Goal: Task Accomplishment & Management: Manage account settings

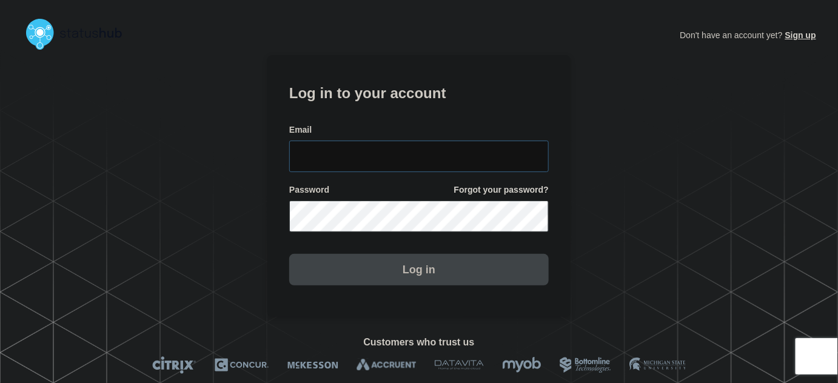
type input "[PERSON_NAME][EMAIL_ADDRESS][PERSON_NAME][DOMAIN_NAME]"
click at [432, 142] on input "tyler.wolkey@conexon.us" at bounding box center [419, 157] width 260 height 32
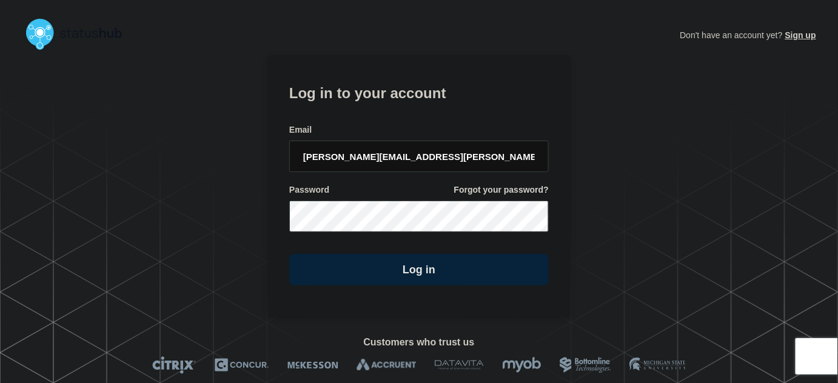
drag, startPoint x: 414, startPoint y: 107, endPoint x: 417, endPoint y: 112, distance: 6.6
click at [414, 107] on form "Log in to your account Email tyler.wolkey@conexon.us Password Forgot your passw…" at bounding box center [419, 183] width 260 height 205
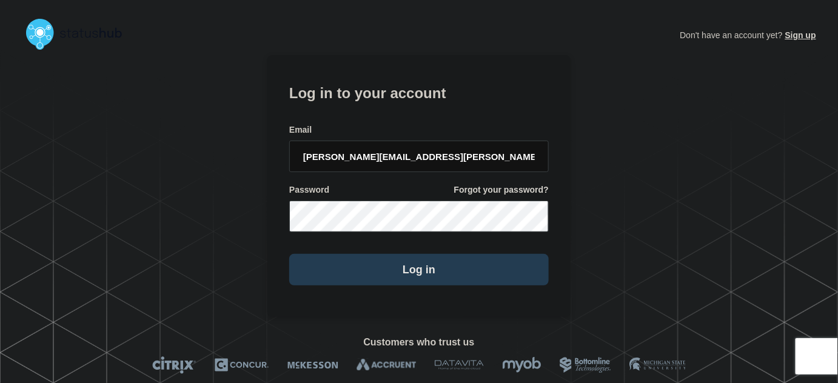
drag, startPoint x: 421, startPoint y: 271, endPoint x: 423, endPoint y: 264, distance: 6.3
click at [421, 268] on button "Log in" at bounding box center [419, 270] width 260 height 32
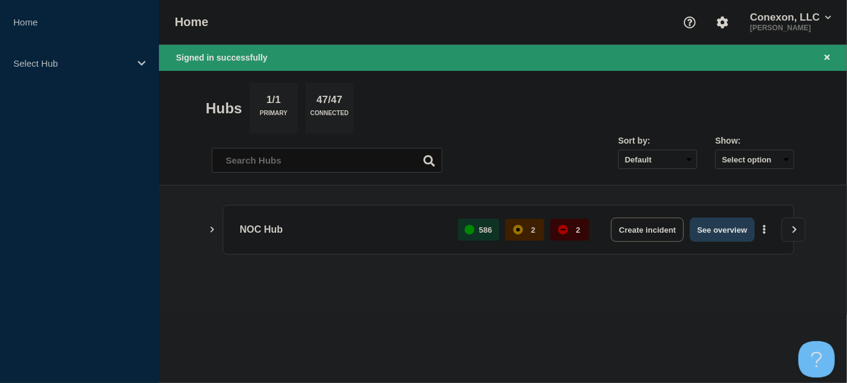
click at [714, 225] on button "See overview" at bounding box center [722, 230] width 64 height 24
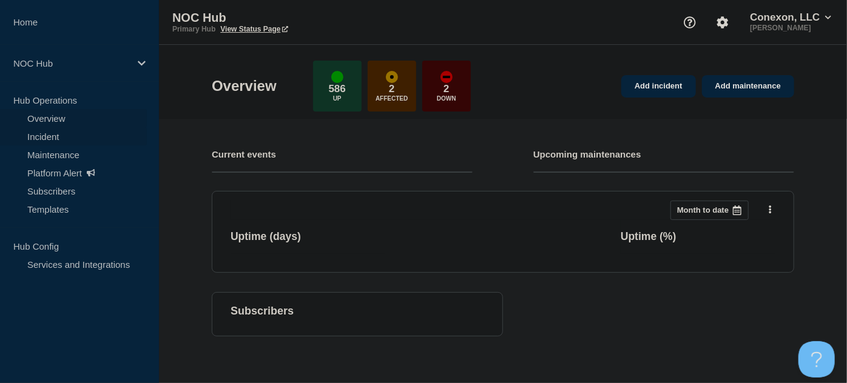
click at [46, 133] on link "Incident" at bounding box center [73, 136] width 147 height 18
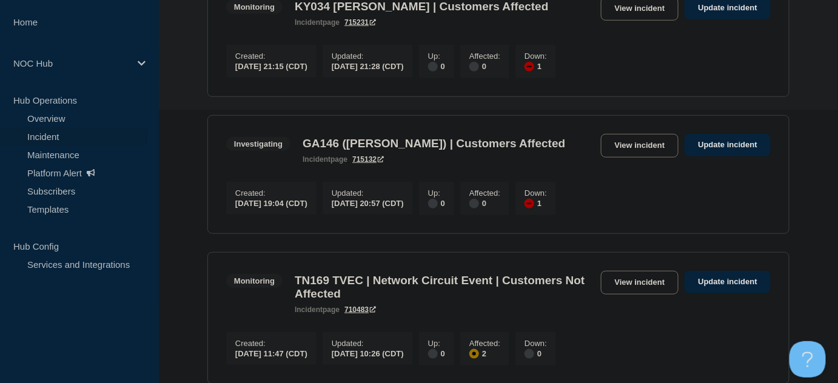
scroll to position [275, 0]
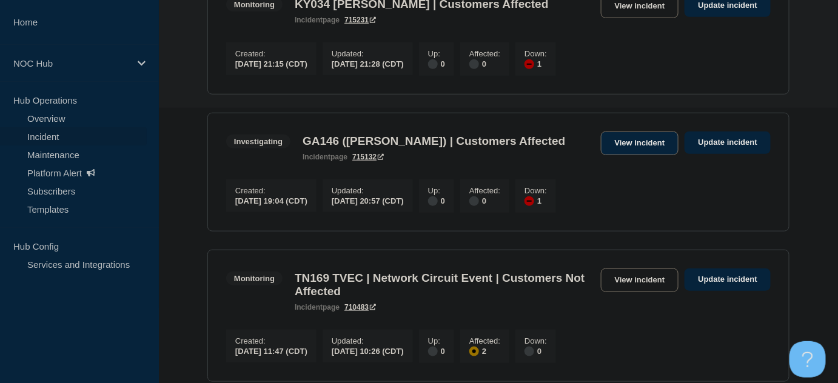
click at [625, 141] on link "View incident" at bounding box center [640, 144] width 78 height 24
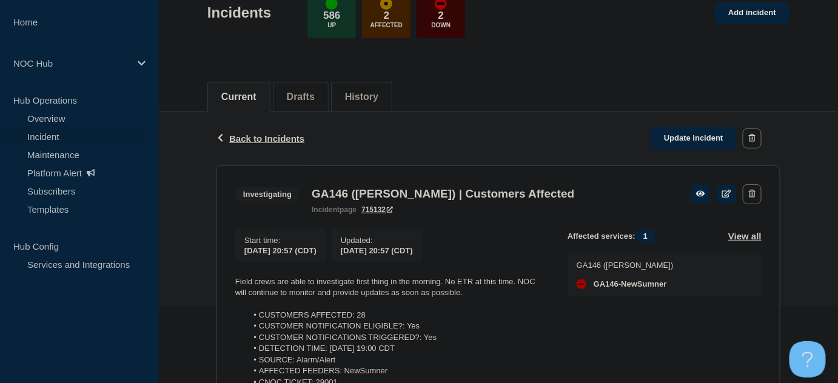
scroll to position [165, 0]
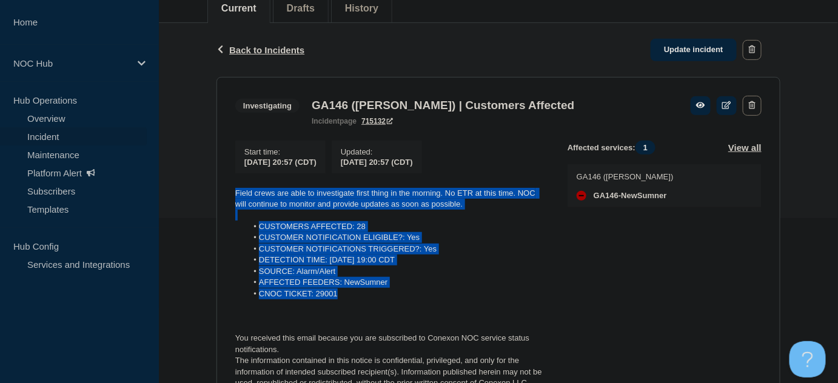
drag, startPoint x: 368, startPoint y: 300, endPoint x: 224, endPoint y: 194, distance: 179.2
click at [224, 194] on section "Investigating GA146 (Mitchell) | Customers Affected incident page 715132 Start …" at bounding box center [499, 242] width 564 height 331
copy div "Field crews are able to investigate first thing in the morning. No ETR at this …"
click at [687, 48] on link "Update incident" at bounding box center [694, 50] width 86 height 22
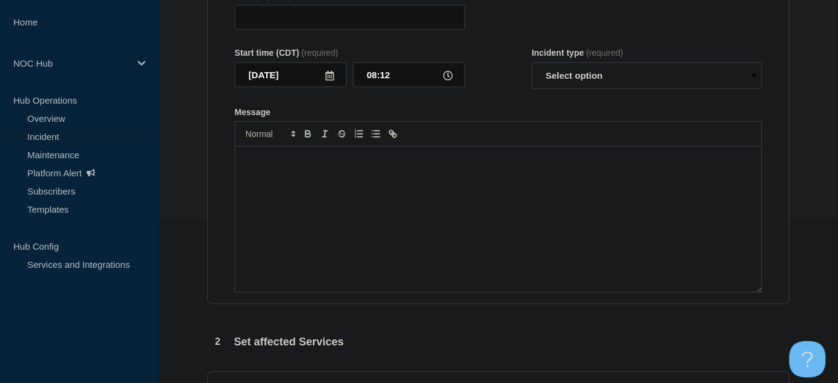
type input "GA146 (Mitchell) | Customers Affected"
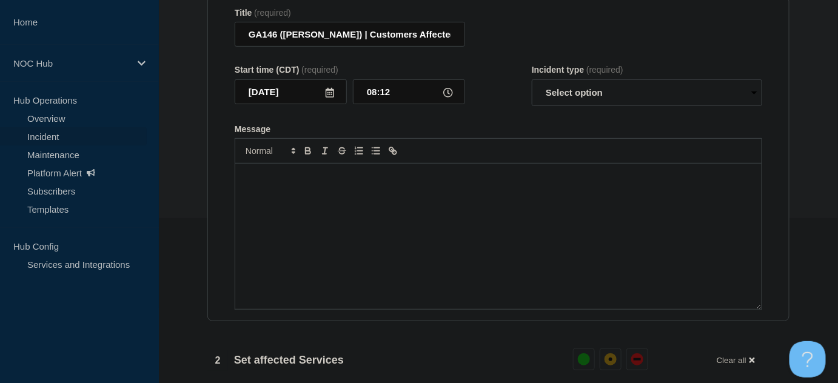
click at [365, 204] on div "Message" at bounding box center [498, 237] width 527 height 146
paste div "Message"
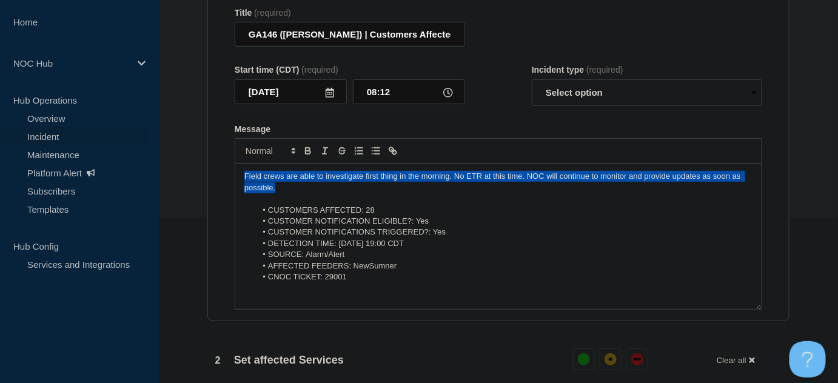
drag, startPoint x: 221, startPoint y: 180, endPoint x: 216, endPoint y: 174, distance: 7.7
click at [214, 178] on section "Title (required) GA146 (Mitchell) | Customers Affected Start time (CDT) (requir…" at bounding box center [498, 159] width 582 height 326
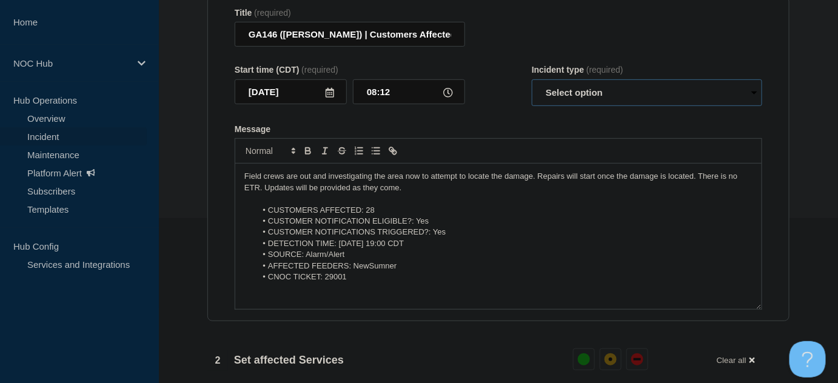
click at [562, 93] on select "Select option Investigating Identified Monitoring Resolved" at bounding box center [647, 92] width 231 height 27
select select "investigating"
click at [532, 85] on select "Select option Investigating Identified Monitoring Resolved" at bounding box center [647, 92] width 231 height 27
drag, startPoint x: 490, startPoint y: 117, endPoint x: 402, endPoint y: 118, distance: 88.0
click at [490, 118] on form "Title (required) GA146 (Mitchell) | Customers Affected Start time (CDT) (requir…" at bounding box center [499, 159] width 528 height 303
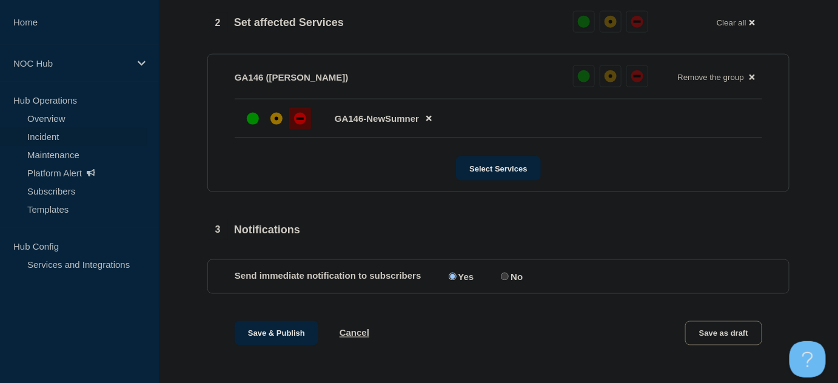
scroll to position [607, 0]
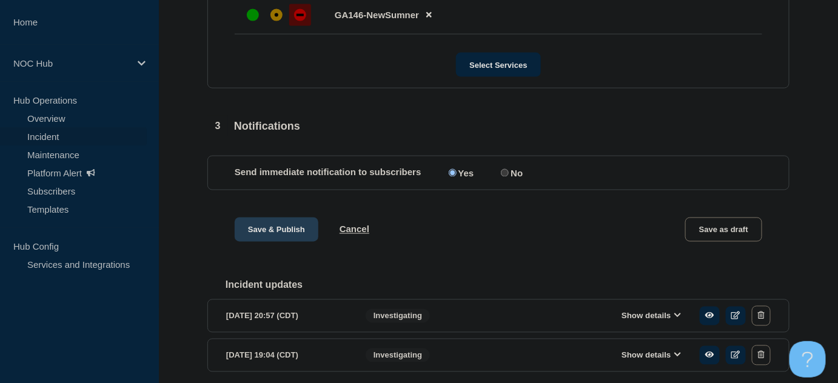
click at [274, 237] on button "Save & Publish" at bounding box center [277, 230] width 84 height 24
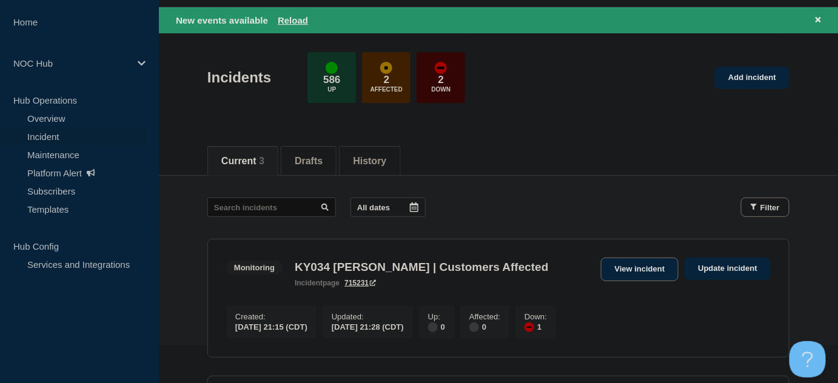
scroll to position [55, 0]
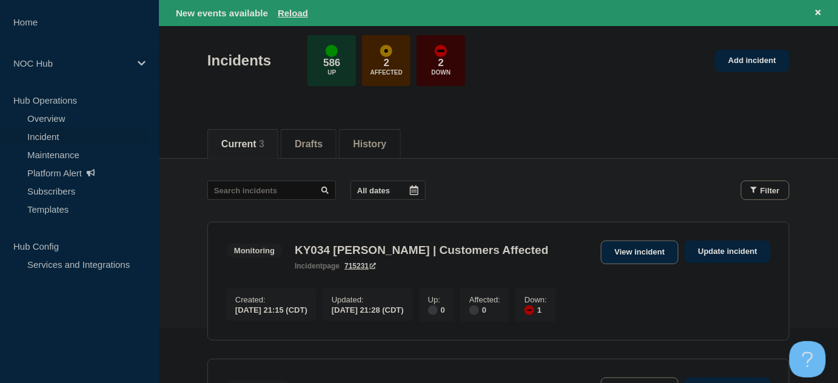
click at [643, 254] on link "View incident" at bounding box center [640, 253] width 78 height 24
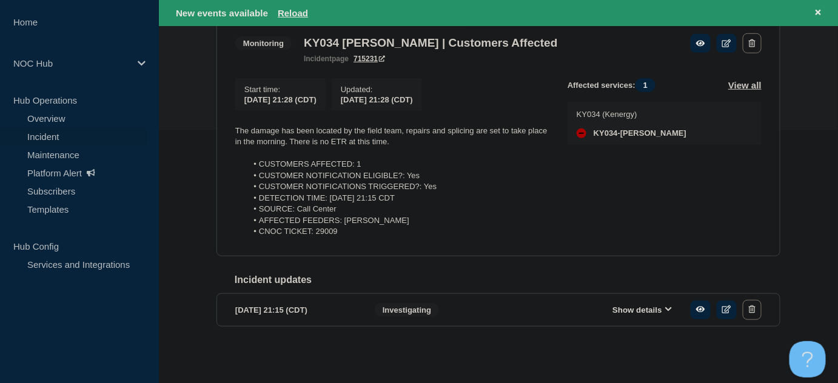
scroll to position [260, 0]
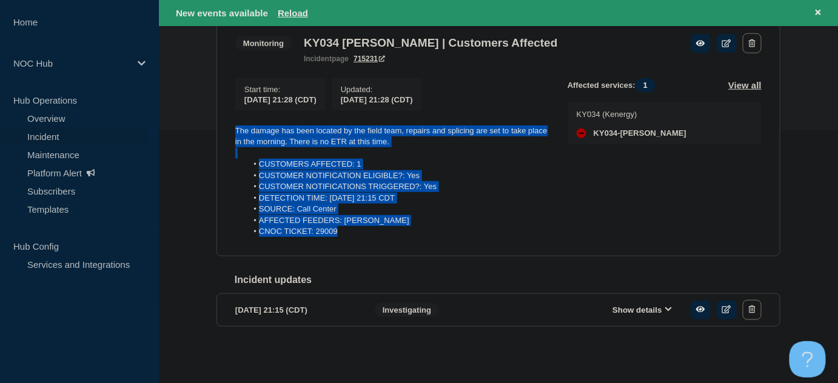
drag, startPoint x: 364, startPoint y: 235, endPoint x: 169, endPoint y: 122, distance: 225.4
click at [169, 122] on div "Back Back to Incidents Update incident Monitoring KY034 Philpot | Customers Aff…" at bounding box center [498, 163] width 679 height 405
copy div "The damage has been located by the field team, repairs and splicing are set to …"
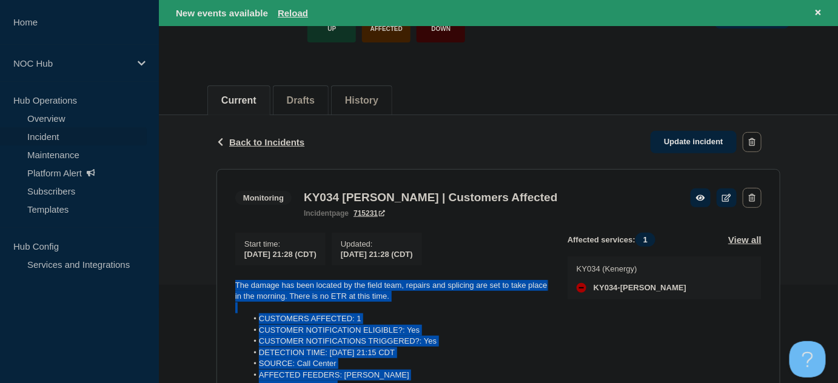
scroll to position [95, 0]
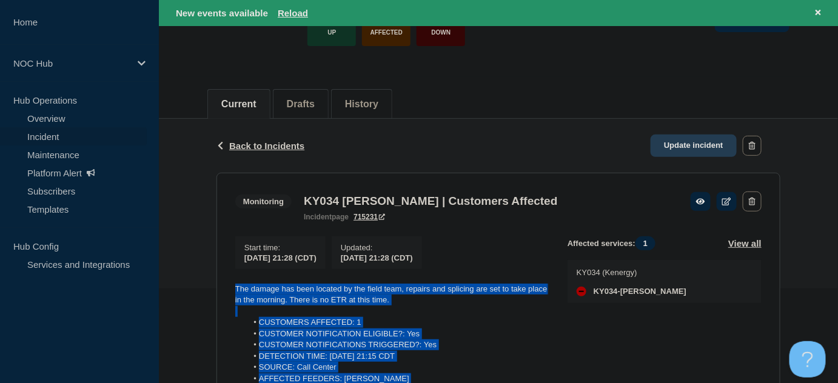
click at [692, 153] on link "Update incident" at bounding box center [694, 146] width 86 height 22
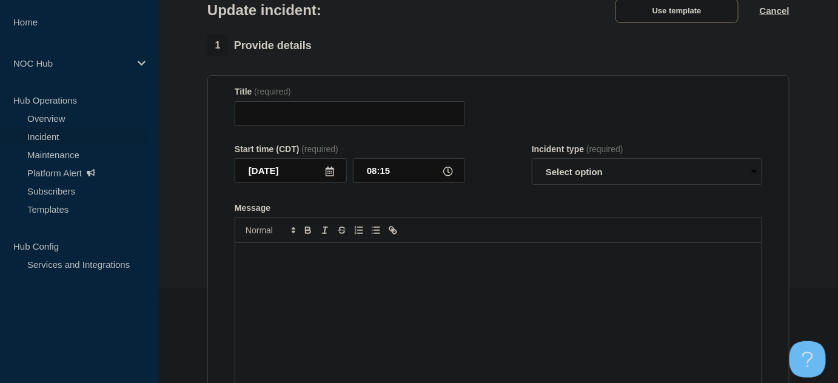
type input "KY034 [PERSON_NAME] | Customers Affected"
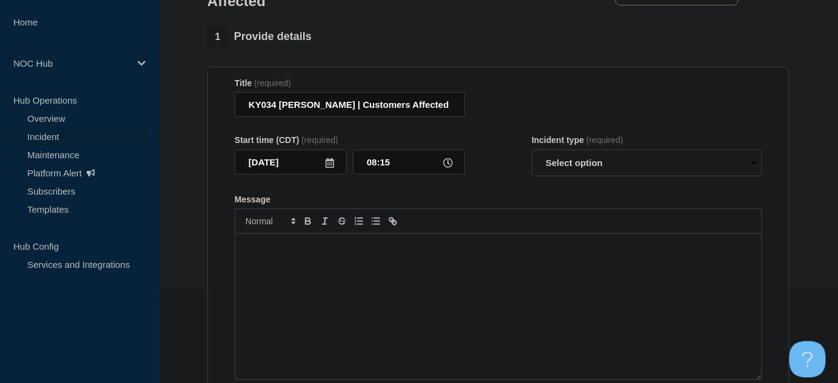
click at [369, 284] on div "Message" at bounding box center [498, 307] width 527 height 146
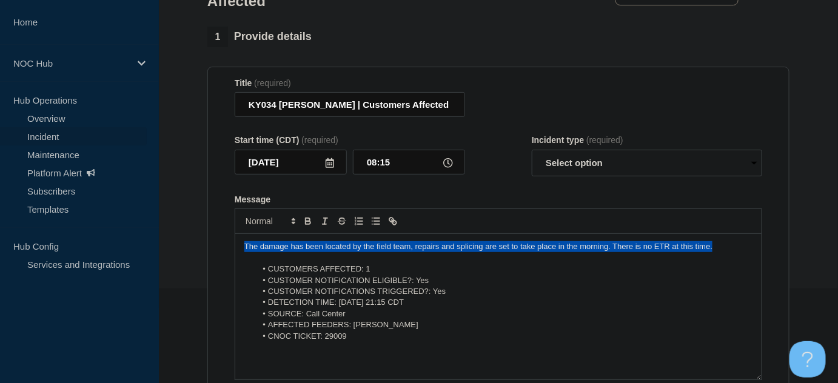
drag, startPoint x: 720, startPoint y: 250, endPoint x: 183, endPoint y: 254, distance: 537.5
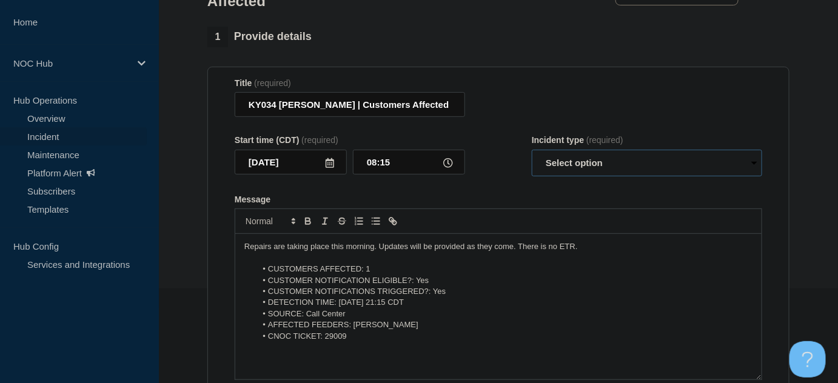
click at [563, 171] on select "Select option Investigating Identified Monitoring Resolved" at bounding box center [647, 163] width 231 height 27
select select "identified"
click at [532, 155] on select "Select option Investigating Identified Monitoring Resolved" at bounding box center [647, 163] width 231 height 27
click at [503, 177] on div "Start time (CDT) (required) 2025-09-14 08:15 Incident type (required) Select op…" at bounding box center [499, 155] width 528 height 41
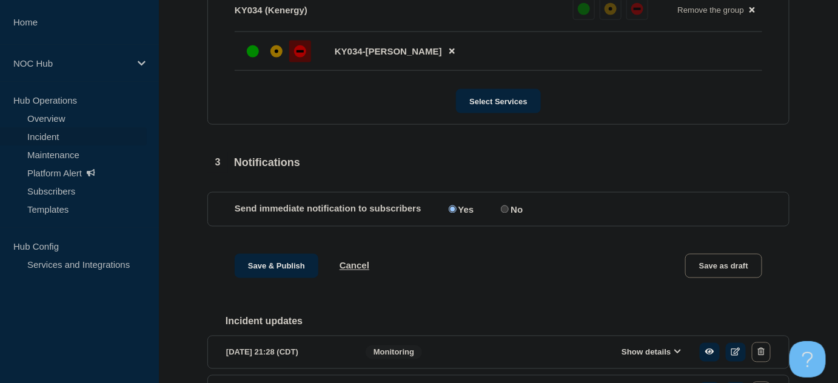
scroll to position [660, 0]
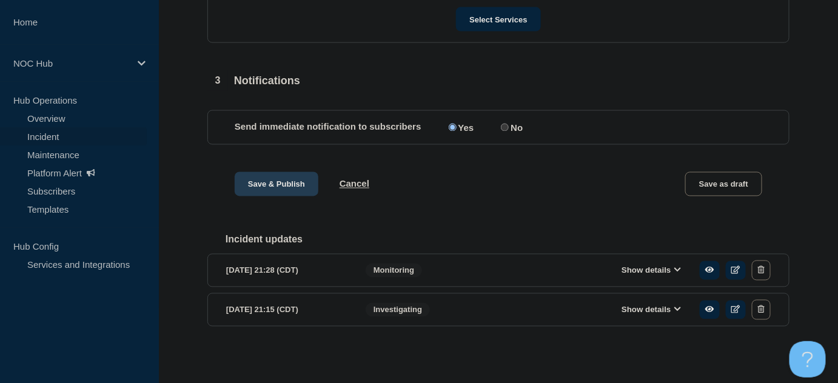
click at [291, 185] on button "Save & Publish" at bounding box center [277, 184] width 84 height 24
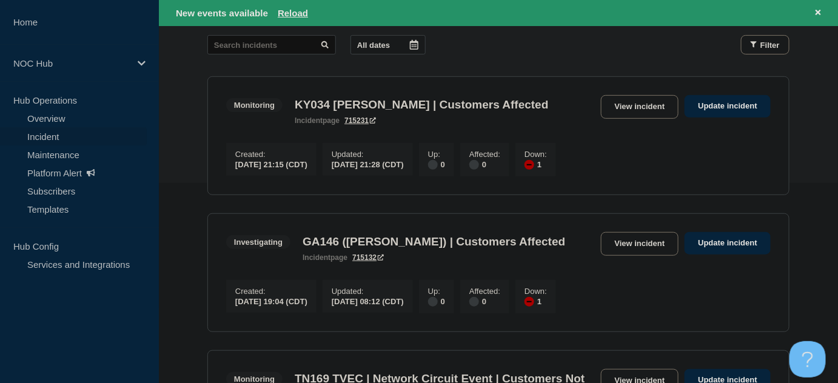
scroll to position [220, 0]
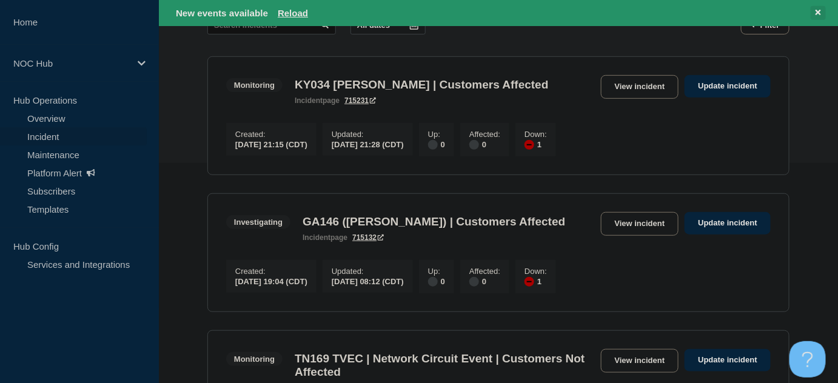
click at [816, 15] on icon at bounding box center [818, 12] width 5 height 8
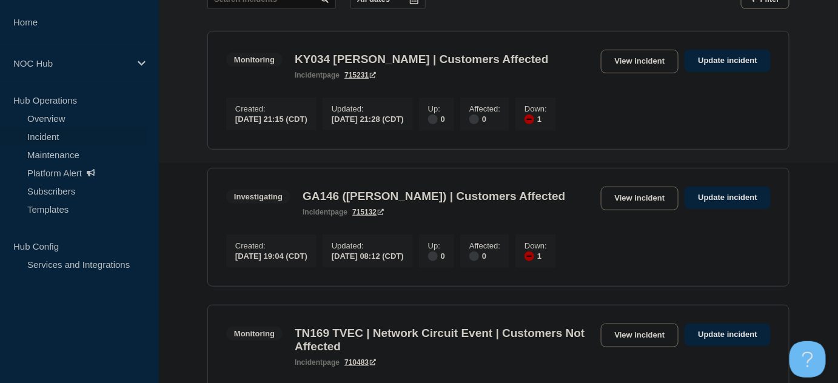
scroll to position [194, 0]
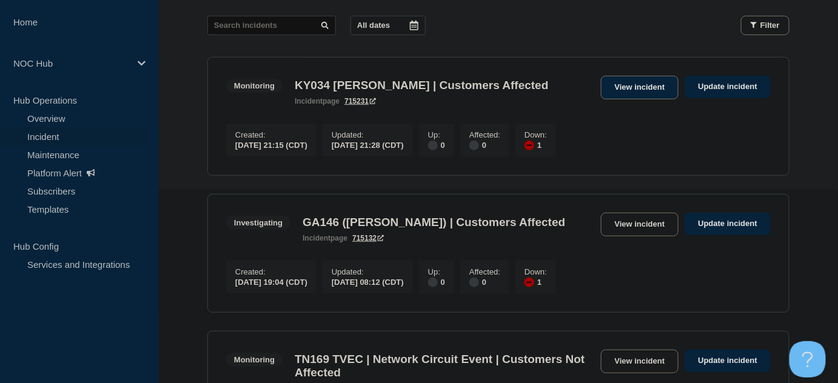
click at [644, 86] on link "View incident" at bounding box center [640, 88] width 78 height 24
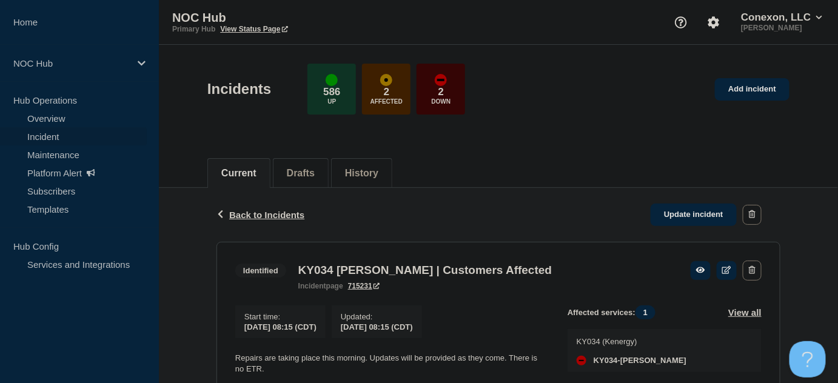
scroll to position [165, 0]
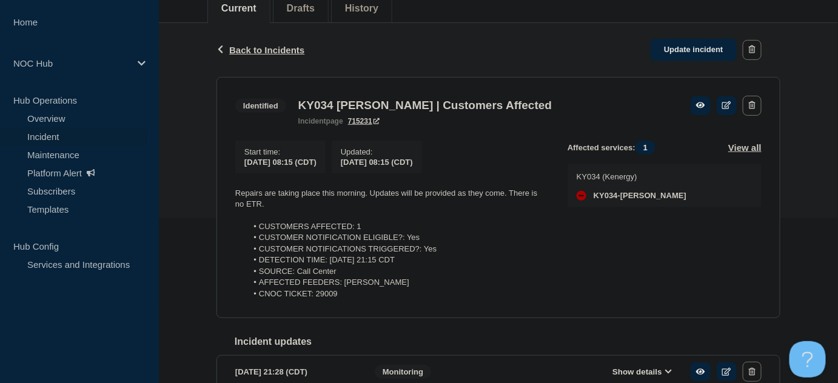
click at [364, 120] on link "715231" at bounding box center [364, 121] width 32 height 8
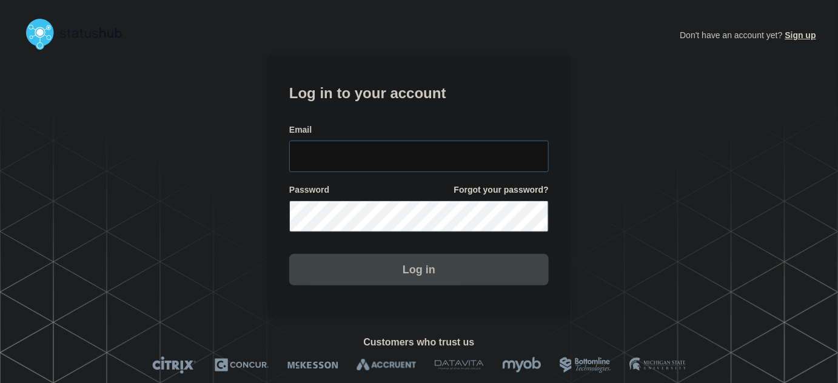
type input "tyler.wolkey@conexon.us"
drag, startPoint x: 461, startPoint y: 152, endPoint x: 437, endPoint y: 106, distance: 51.3
click at [461, 149] on input "tyler.wolkey@conexon.us" at bounding box center [419, 157] width 260 height 32
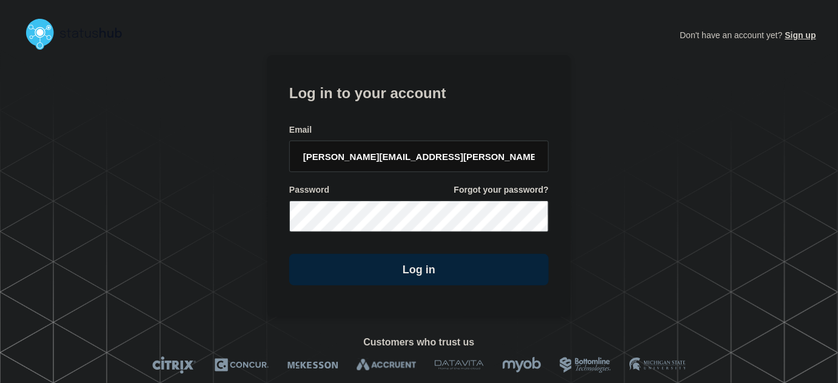
drag, startPoint x: 437, startPoint y: 106, endPoint x: 462, endPoint y: 130, distance: 34.7
click at [440, 113] on form "Log in to your account Email tyler.wolkey@conexon.us Password Forgot your passw…" at bounding box center [419, 183] width 260 height 205
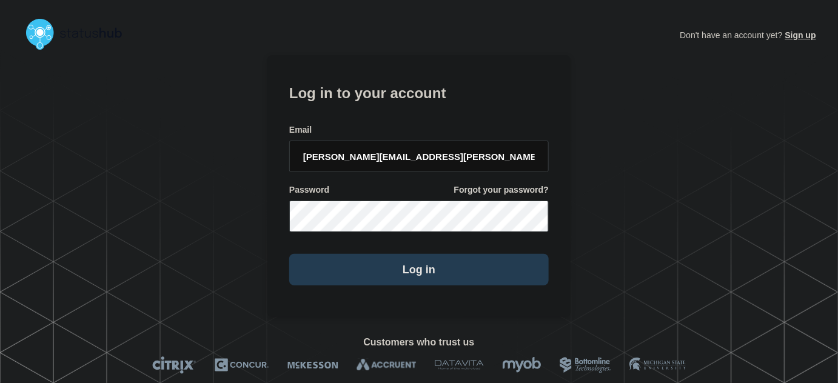
click at [436, 278] on button "Log in" at bounding box center [419, 270] width 260 height 32
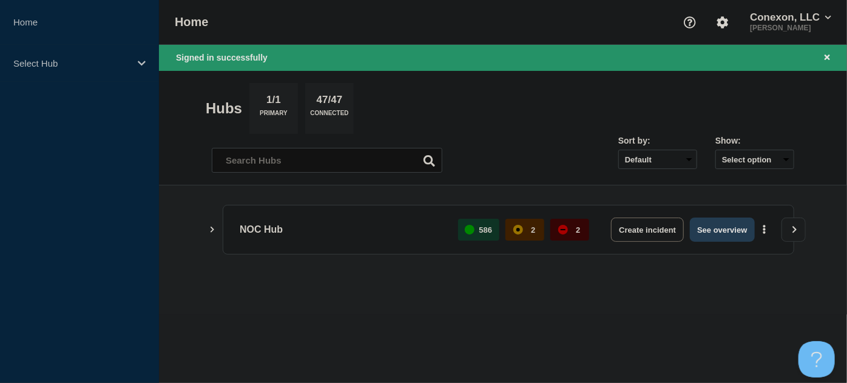
click at [709, 239] on button "See overview" at bounding box center [722, 230] width 64 height 24
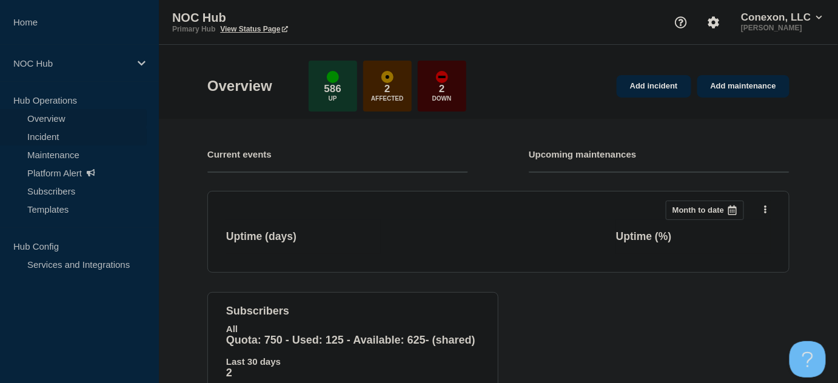
click at [52, 135] on link "Incident" at bounding box center [73, 136] width 147 height 18
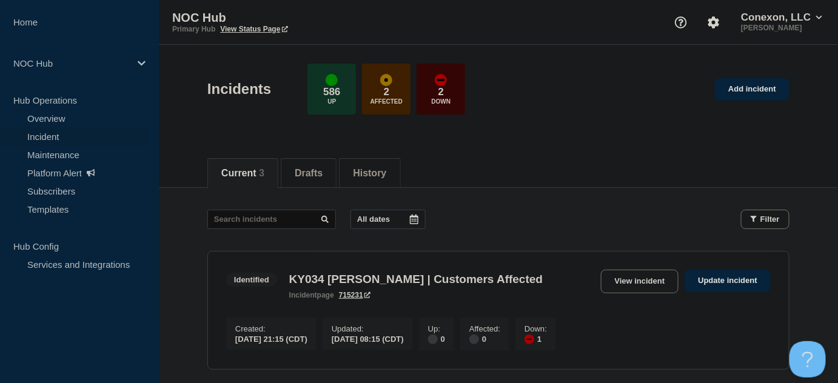
click at [492, 160] on div "Current 3 Drafts History" at bounding box center [498, 166] width 582 height 41
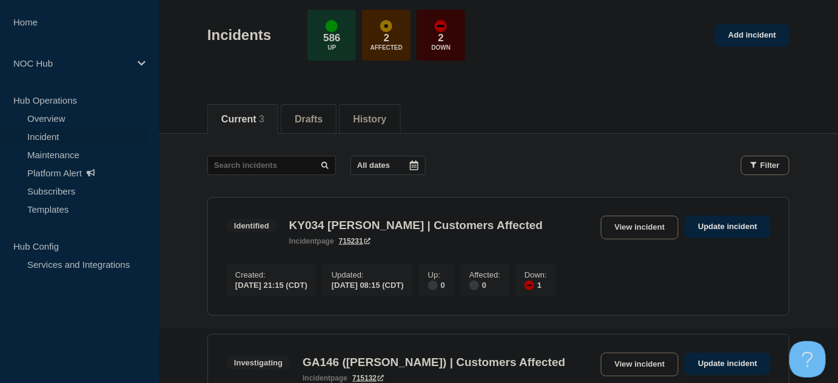
scroll to position [165, 0]
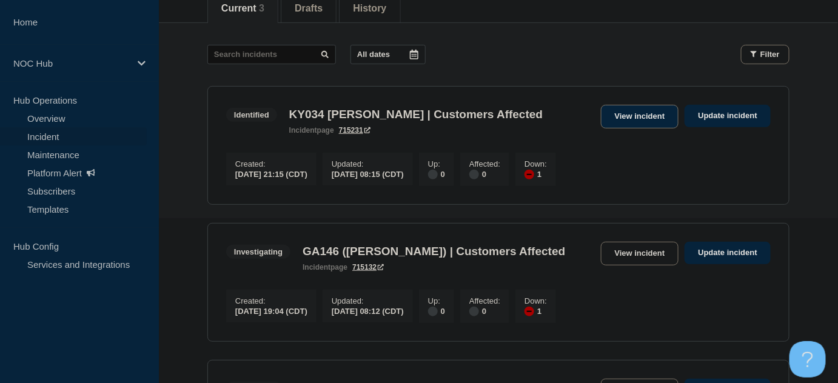
click at [638, 113] on link "View incident" at bounding box center [640, 117] width 78 height 24
